Goal: Navigation & Orientation: Find specific page/section

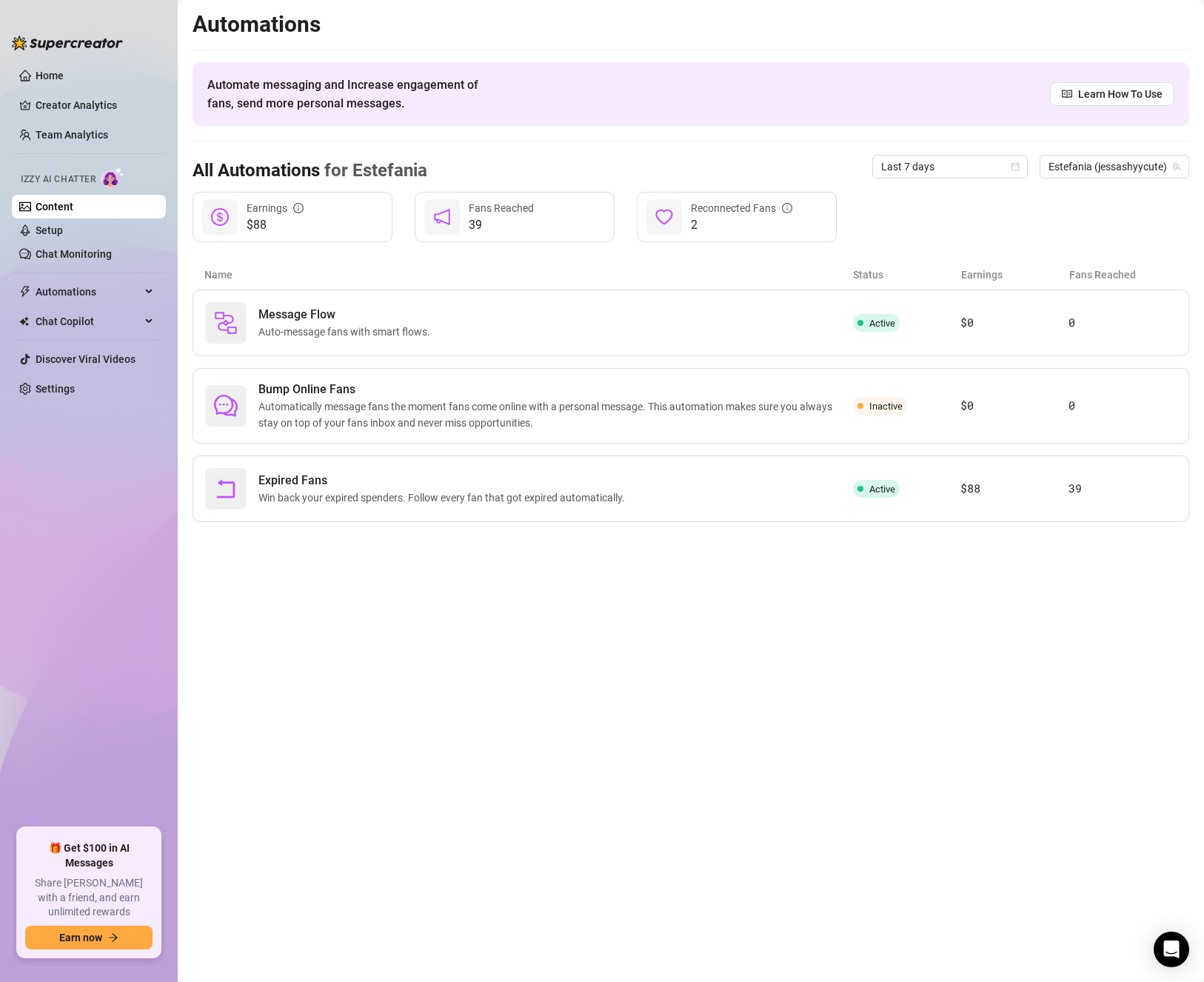
click at [73, 209] on link "Content" at bounding box center [54, 207] width 38 height 12
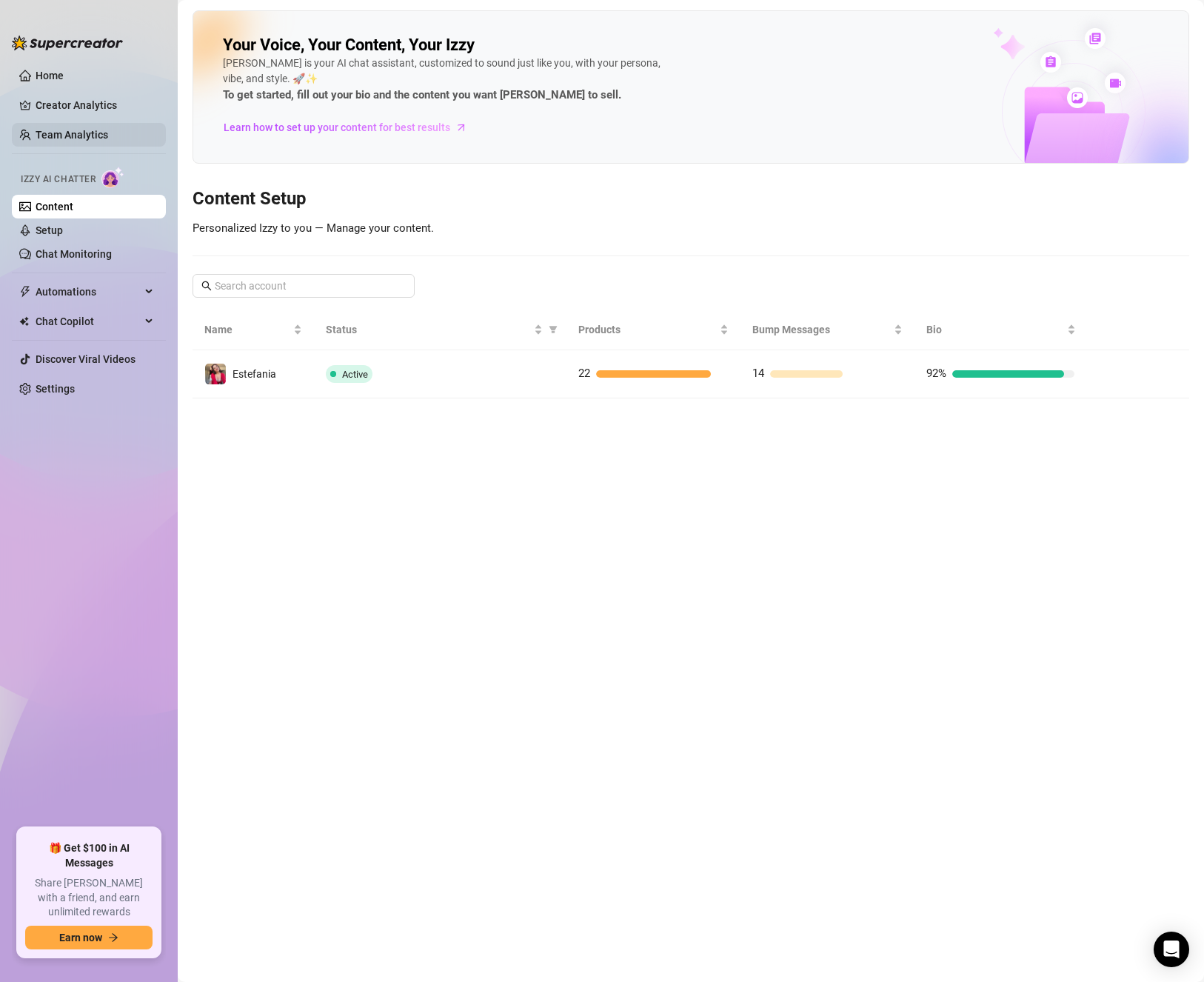
click at [67, 139] on link "Team Analytics" at bounding box center [71, 135] width 73 height 12
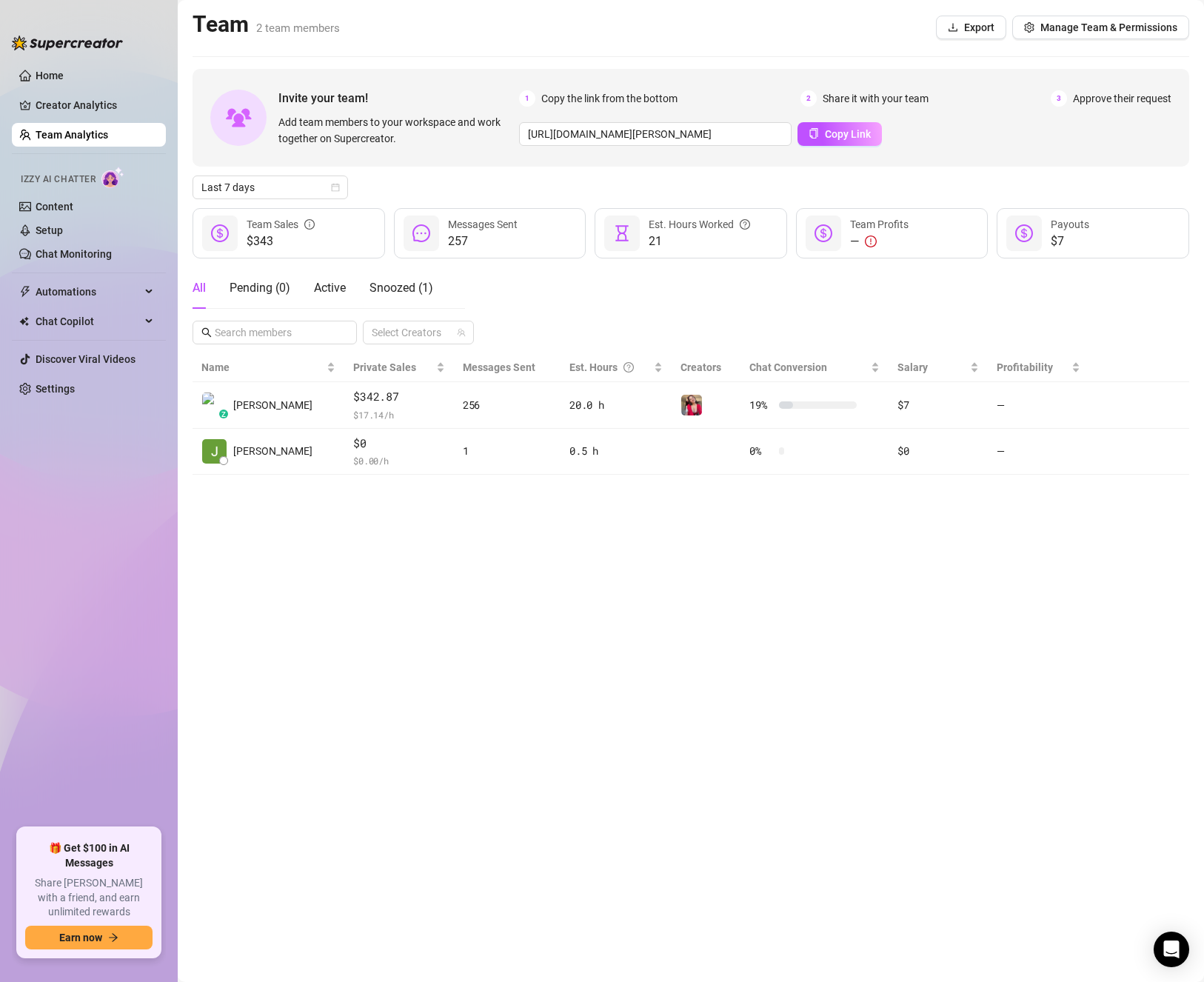
click at [53, 131] on link "Team Analytics" at bounding box center [71, 135] width 73 height 12
click at [704, 534] on main "Team 2 team members Export Manage Team & Permissions Invite your team! Add team…" at bounding box center [690, 491] width 1026 height 982
